Goal: Information Seeking & Learning: Learn about a topic

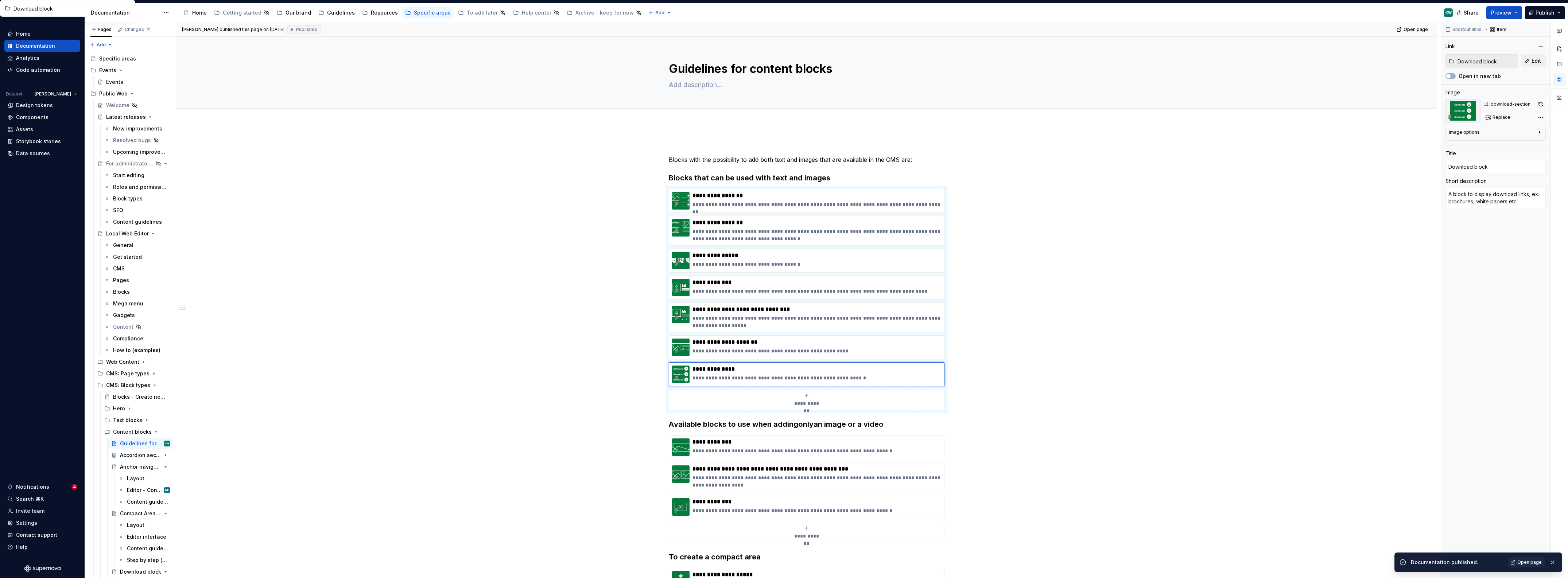
scroll to position [91, 0]
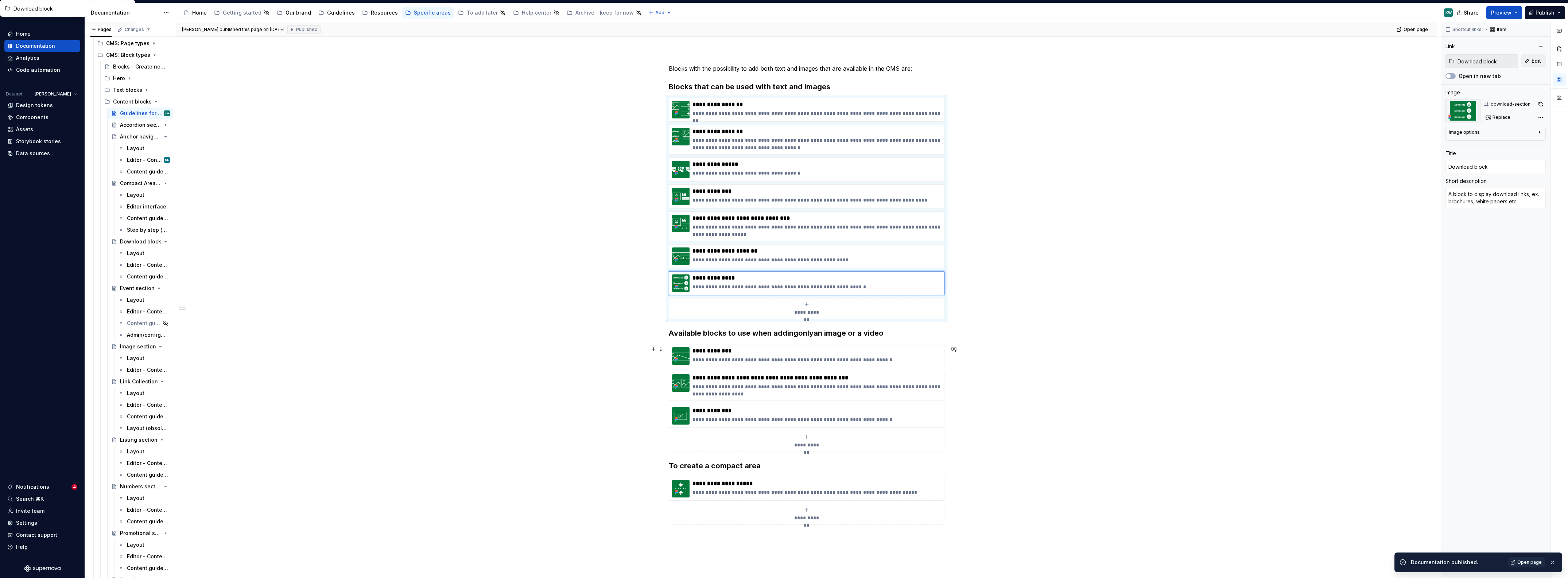
drag, startPoint x: 1152, startPoint y: 447, endPoint x: 1141, endPoint y: 439, distance: 13.6
click at [1152, 447] on div "**********" at bounding box center [806, 370] width 1261 height 673
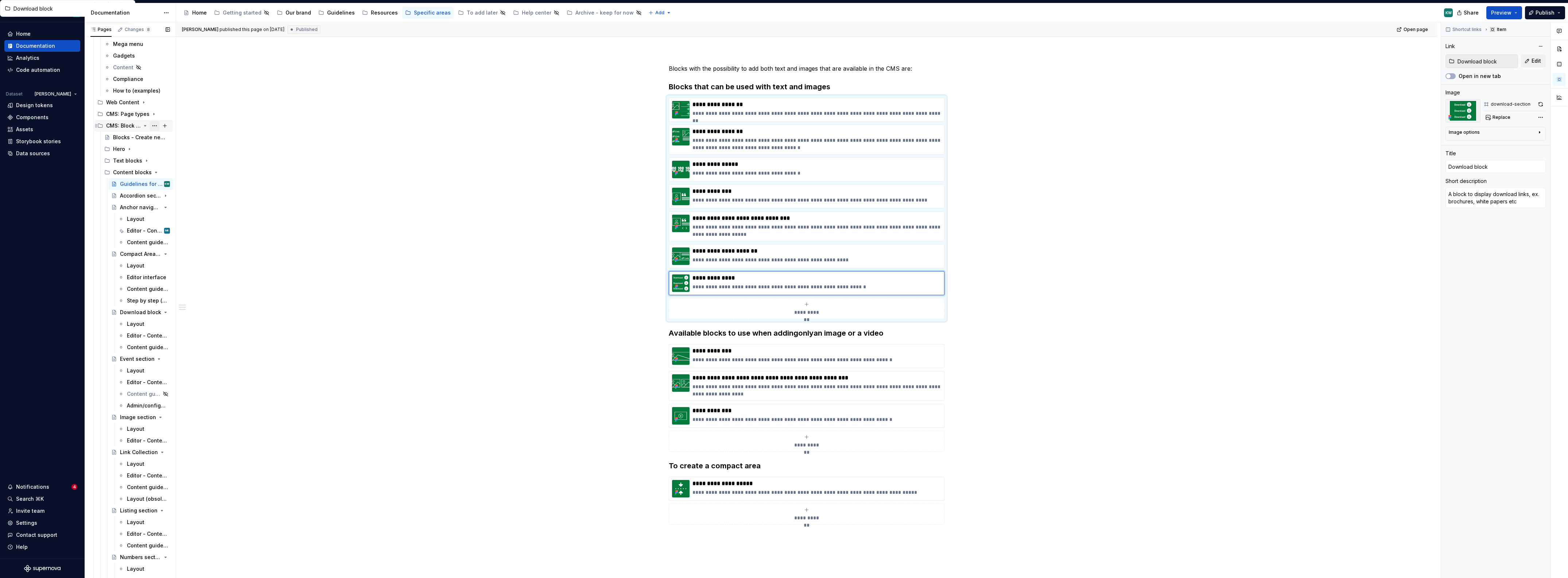
scroll to position [0, 0]
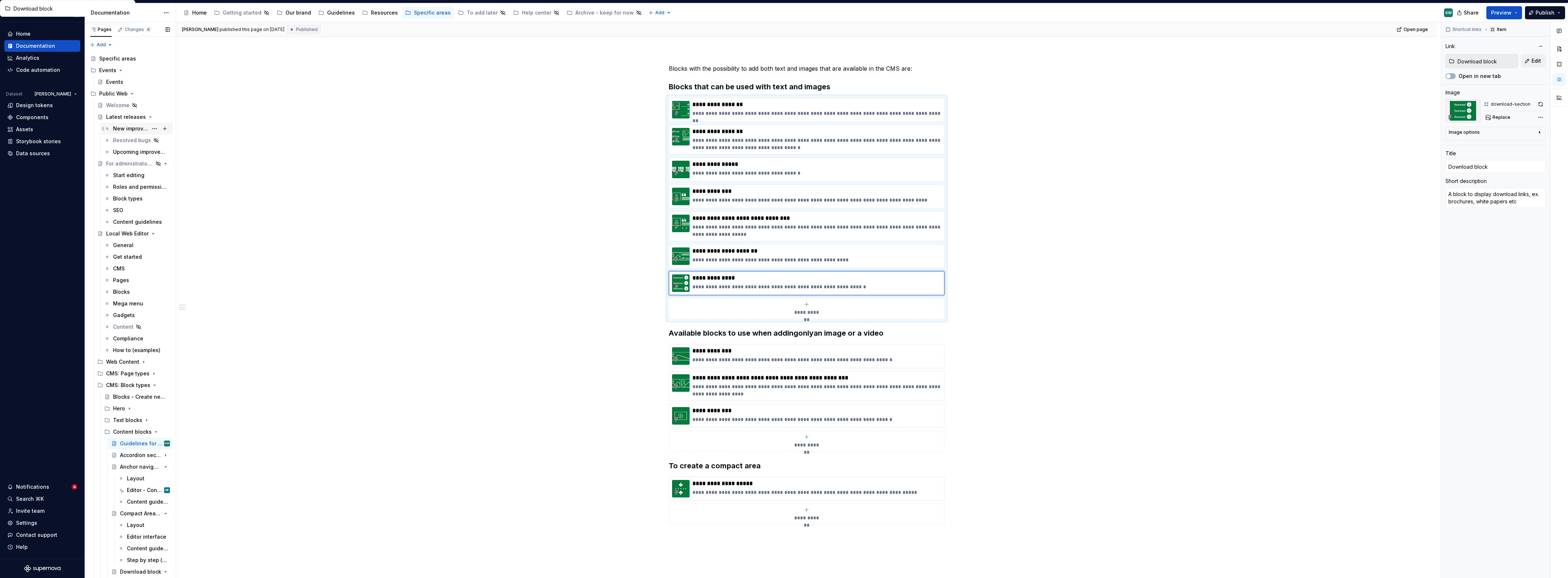
click at [130, 130] on div "New improvements" at bounding box center [130, 129] width 35 height 7
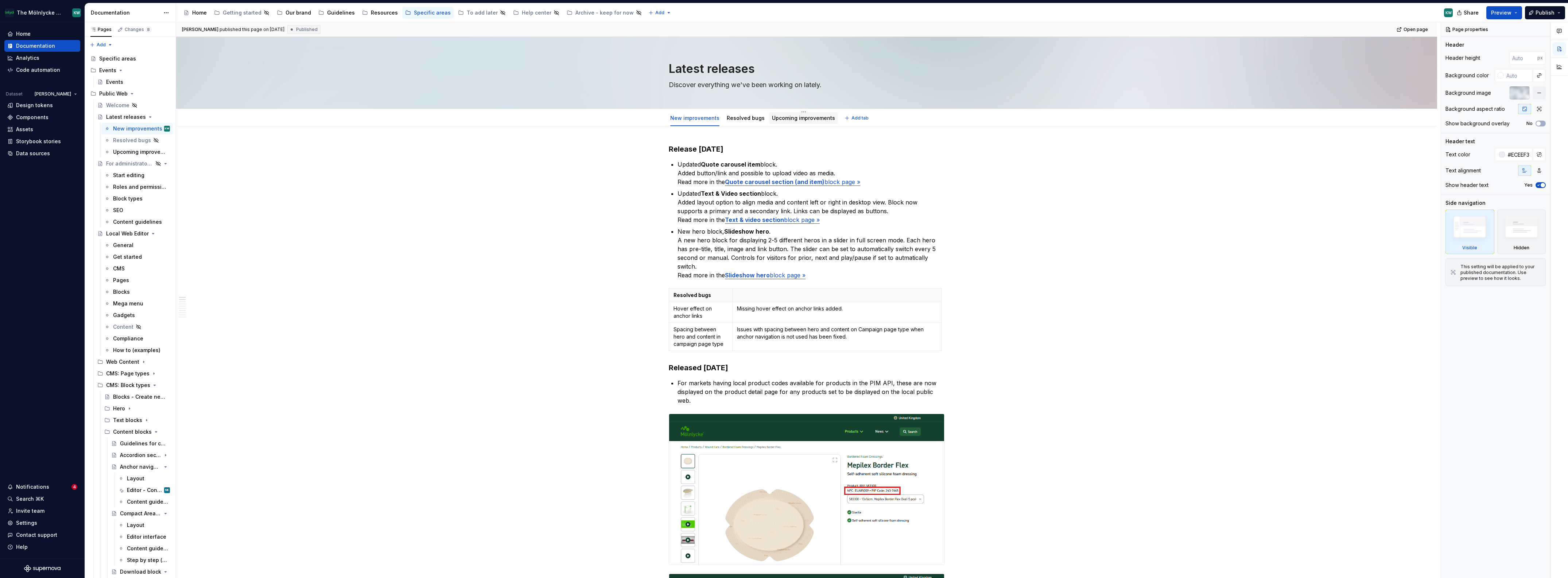
click at [781, 118] on link "Upcoming improvements" at bounding box center [804, 117] width 63 height 6
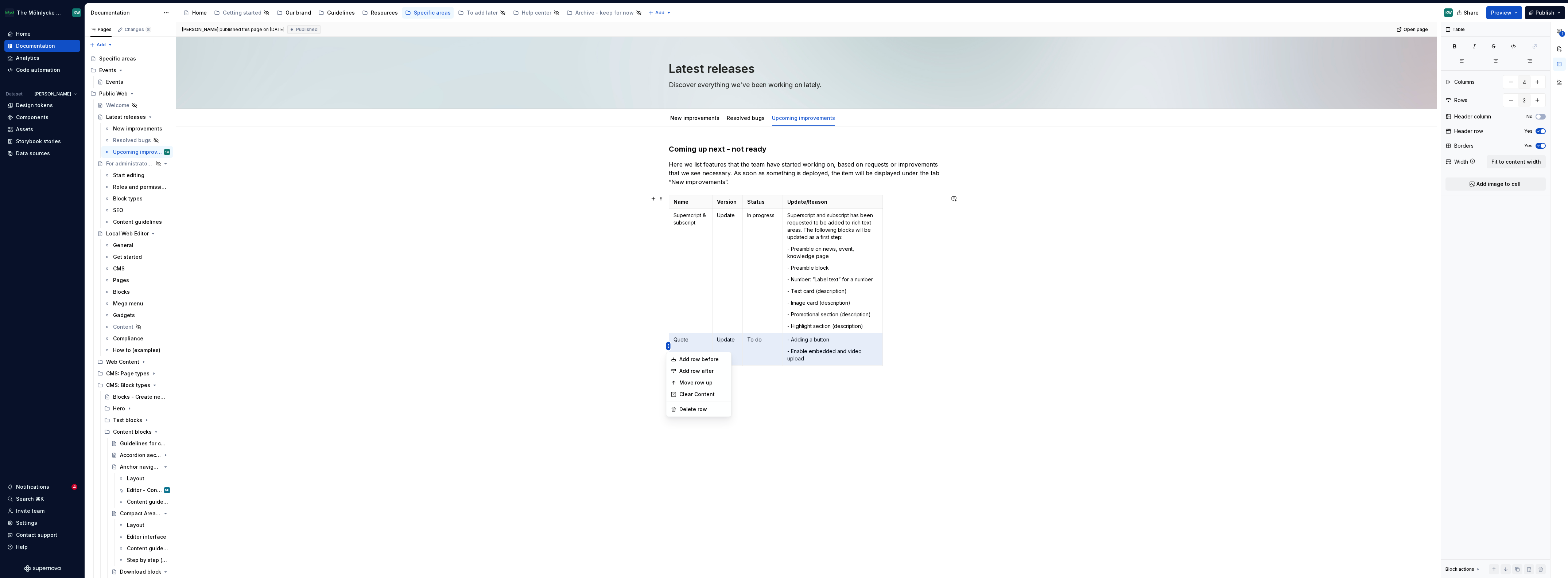
click at [669, 345] on html "The Mölnlycke Experience KW Home Documentation Analytics Code automation Datase…" at bounding box center [784, 289] width 1568 height 578
click at [685, 121] on html "The Mölnlycke Experience KW Home Documentation Analytics Code automation Datase…" at bounding box center [784, 289] width 1568 height 578
drag, startPoint x: 687, startPoint y: 119, endPoint x: 698, endPoint y: 121, distance: 11.2
click at [687, 119] on link "New improvements" at bounding box center [695, 117] width 49 height 6
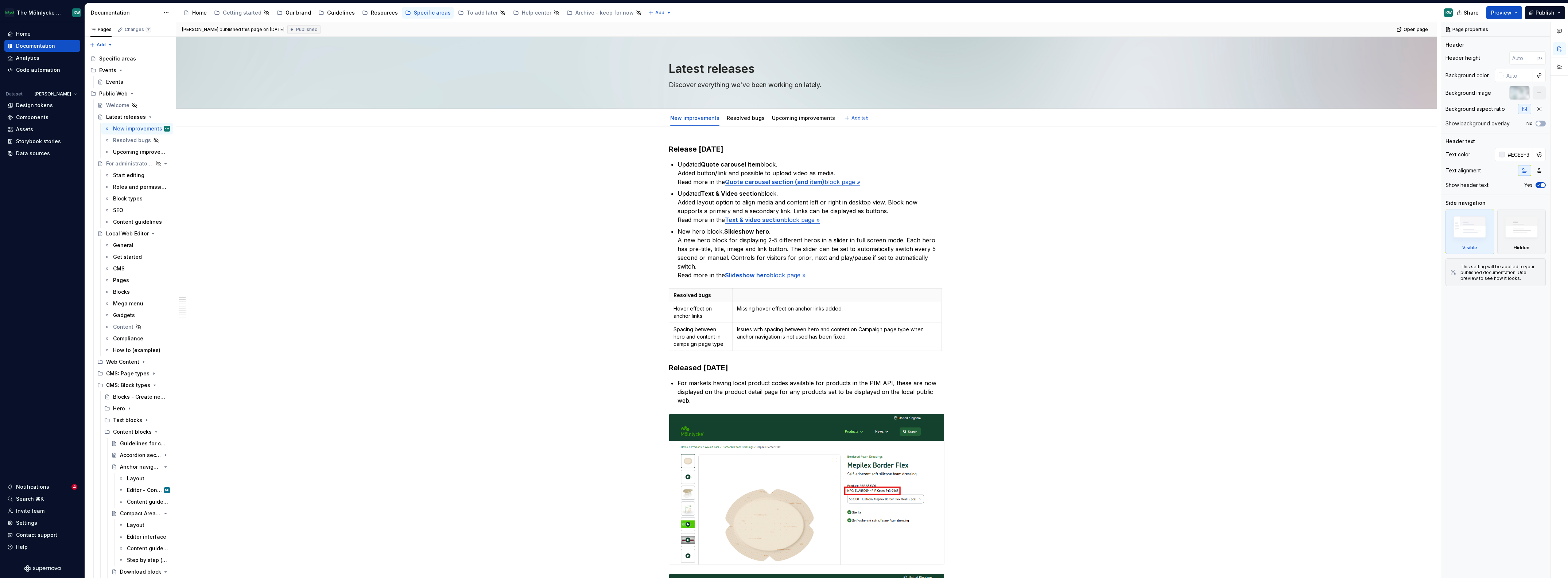
type textarea "*"
click at [896, 257] on p "New hero block, Slideshow hero . A new hero block for displaying 2-5 different …" at bounding box center [811, 253] width 267 height 53
click at [897, 257] on p "New hero block, Slideshow hero . A new hero block for displaying 2-5 different …" at bounding box center [811, 253] width 267 height 53
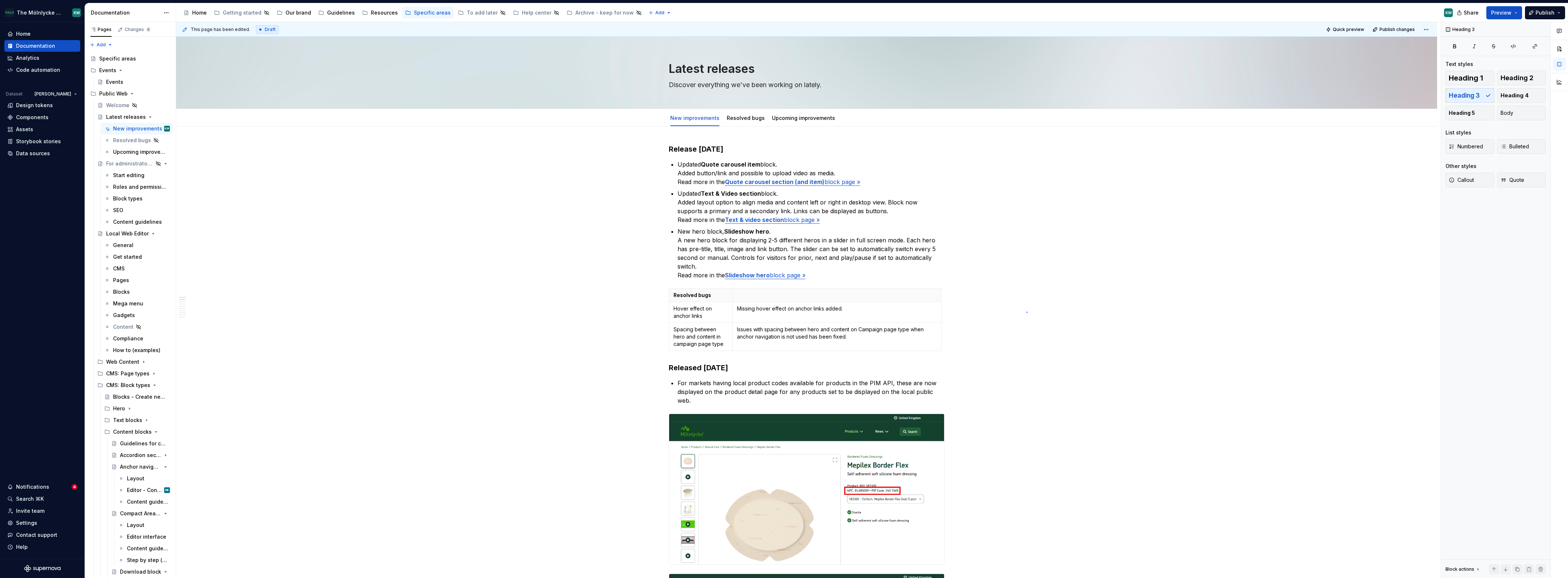
drag, startPoint x: 1027, startPoint y: 312, endPoint x: 853, endPoint y: 288, distance: 175.6
click at [1026, 311] on div "This page has been edited. Draft Quick preview Publish changes Latest releases …" at bounding box center [808, 300] width 1265 height 556
click at [760, 276] on strong "Slideshow hero" at bounding box center [747, 275] width 45 height 7
click at [811, 264] on button "button" at bounding box center [816, 260] width 10 height 10
click at [142, 118] on icon "Page tree" at bounding box center [145, 117] width 6 height 6
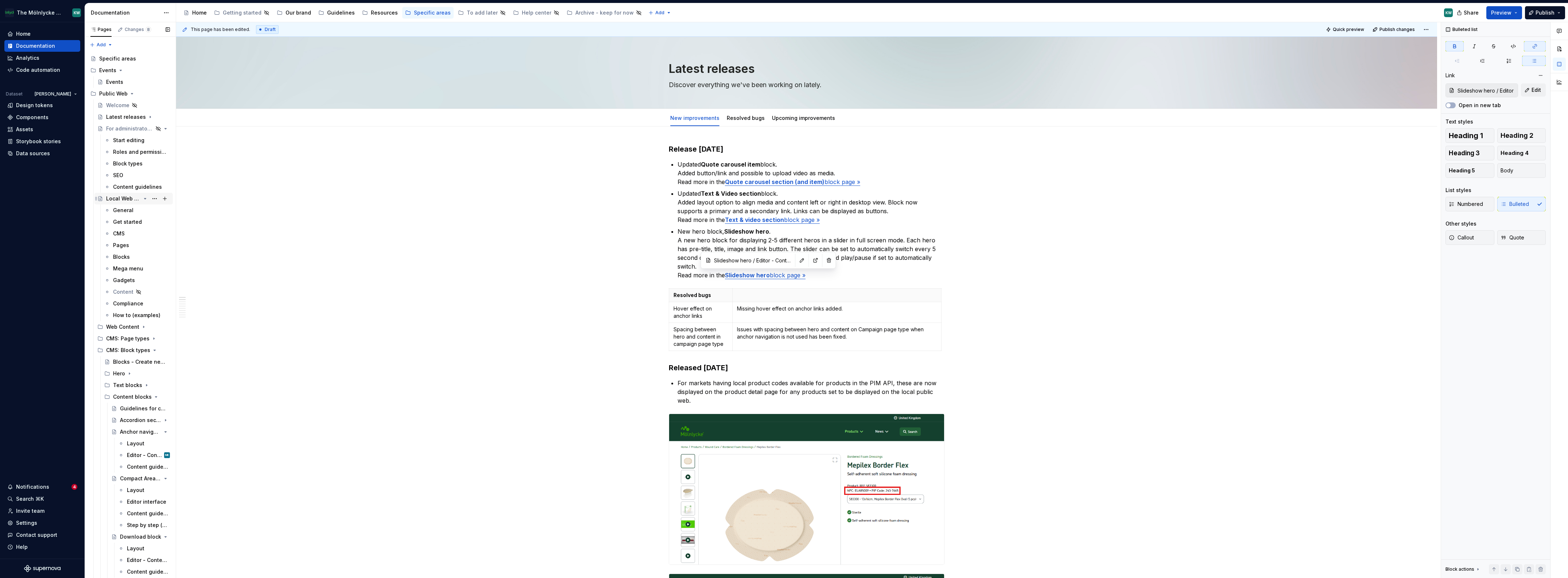
click at [145, 199] on icon "Page tree" at bounding box center [145, 199] width 2 height 1
click at [142, 127] on icon "Page tree" at bounding box center [145, 129] width 6 height 6
click at [142, 175] on icon "Page tree" at bounding box center [145, 175] width 6 height 6
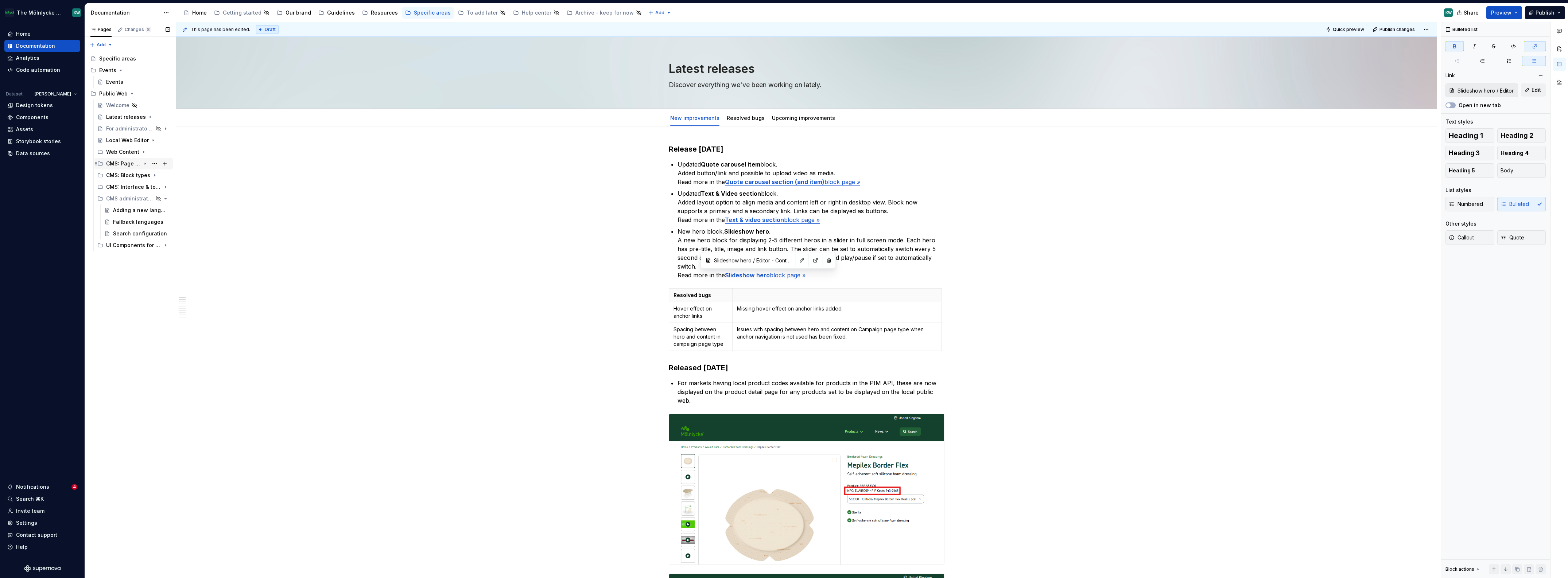
click at [146, 165] on icon "Page tree" at bounding box center [145, 164] width 6 height 6
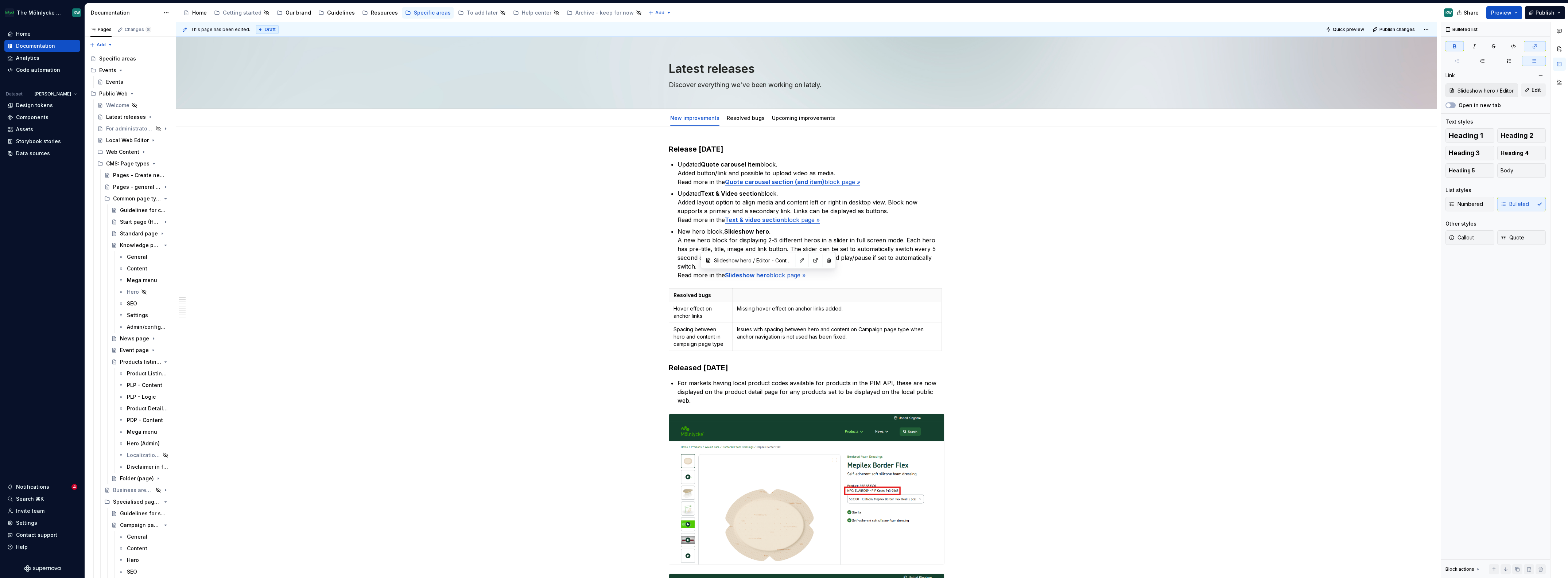
type textarea "*"
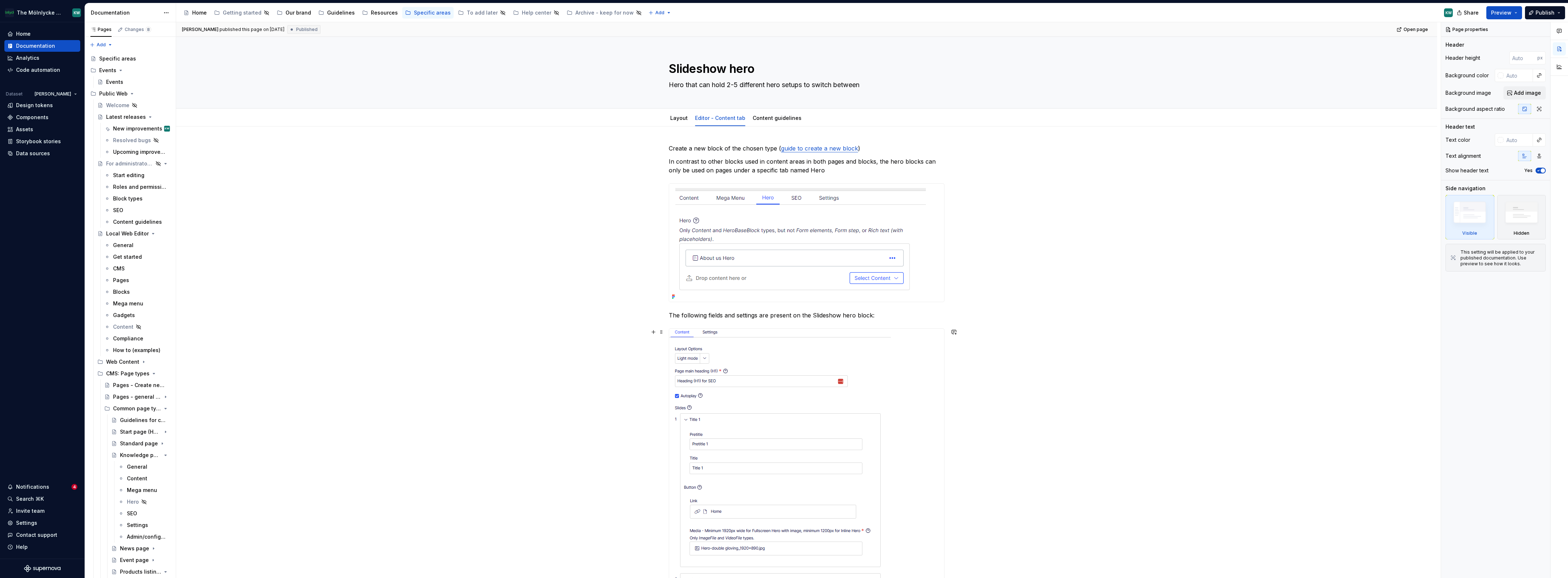
type textarea "*"
